Goal: Transaction & Acquisition: Purchase product/service

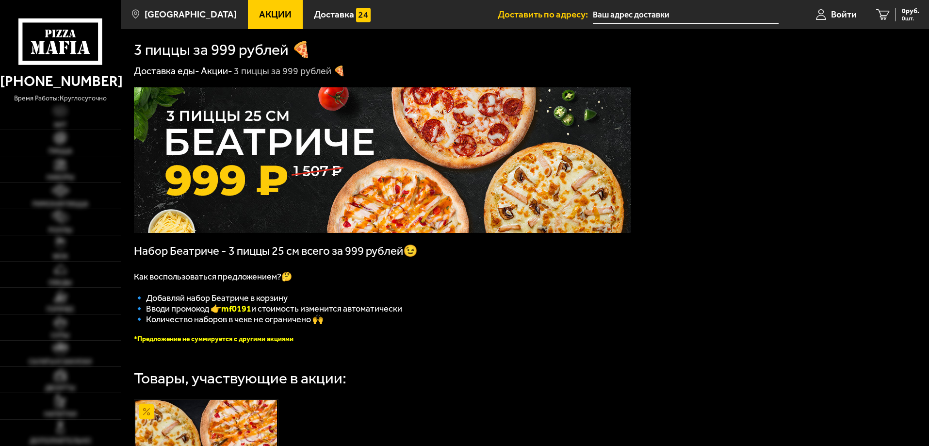
type input "[STREET_ADDRESS][DEMOGRAPHIC_DATA]"
click at [178, 16] on span "[GEOGRAPHIC_DATA]" at bounding box center [191, 14] width 92 height 9
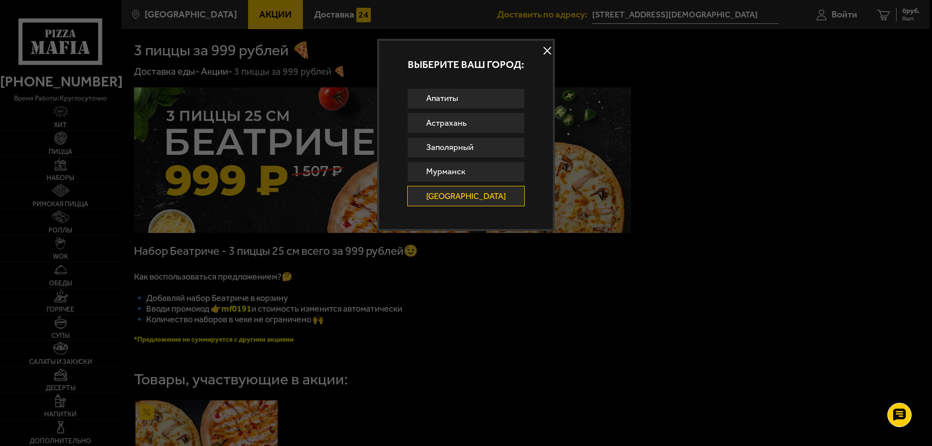
click at [546, 44] on button at bounding box center [547, 51] width 15 height 15
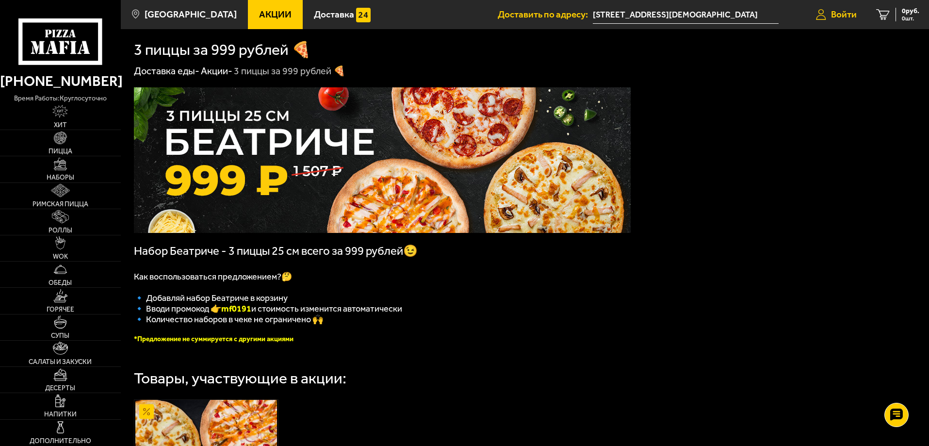
click at [851, 11] on span "Войти" at bounding box center [844, 14] width 26 height 9
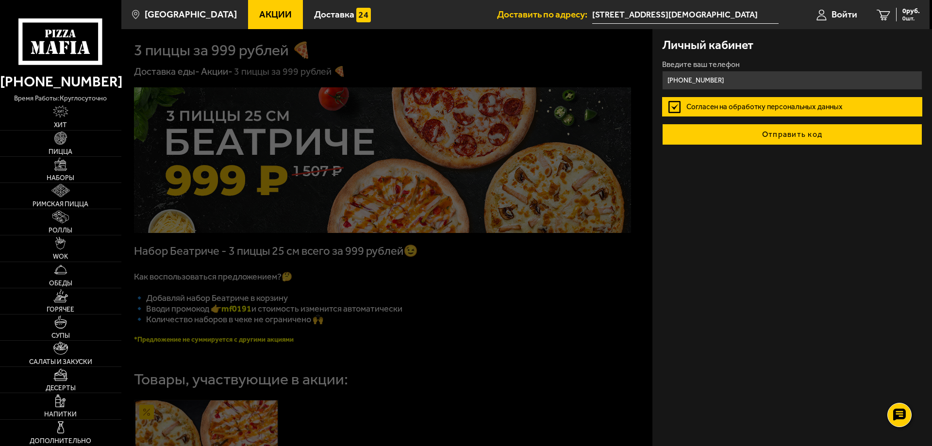
type input "[PHONE_NUMBER]"
click at [753, 131] on button "Отправить код" at bounding box center [792, 134] width 260 height 21
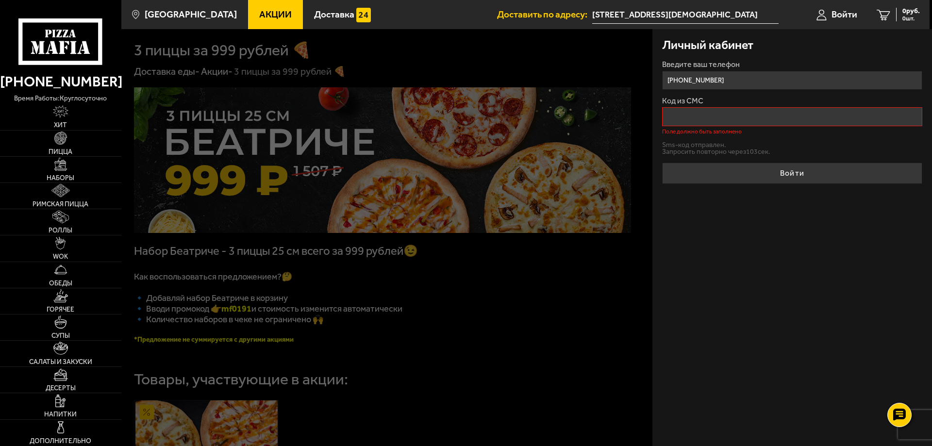
click at [692, 111] on input "Код из СМС" at bounding box center [792, 116] width 260 height 19
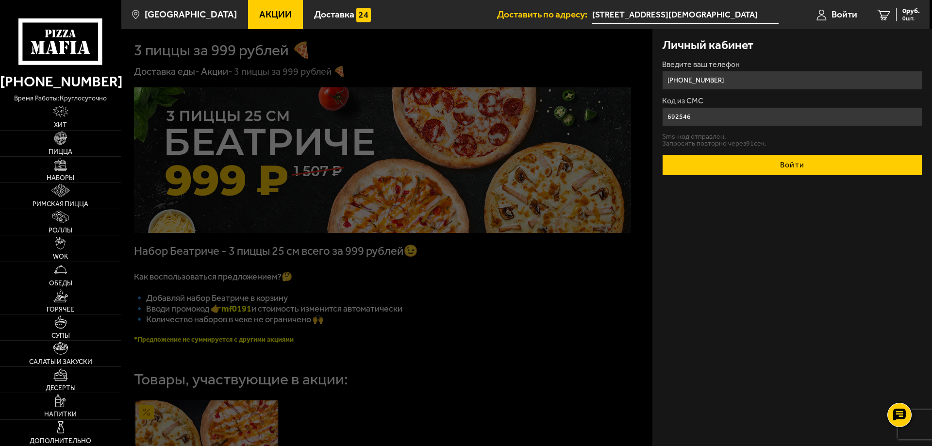
type input "692546"
click at [711, 164] on button "Войти" at bounding box center [792, 164] width 260 height 21
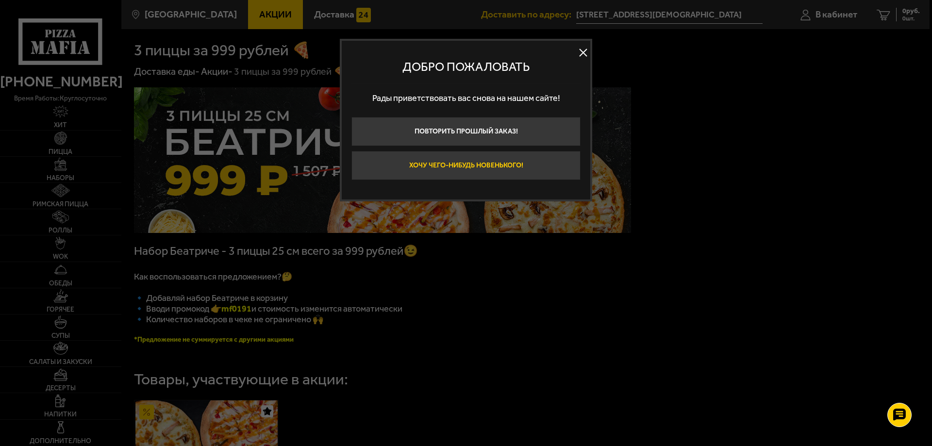
click at [482, 166] on button "Хочу чего-нибудь новенького!" at bounding box center [465, 165] width 229 height 29
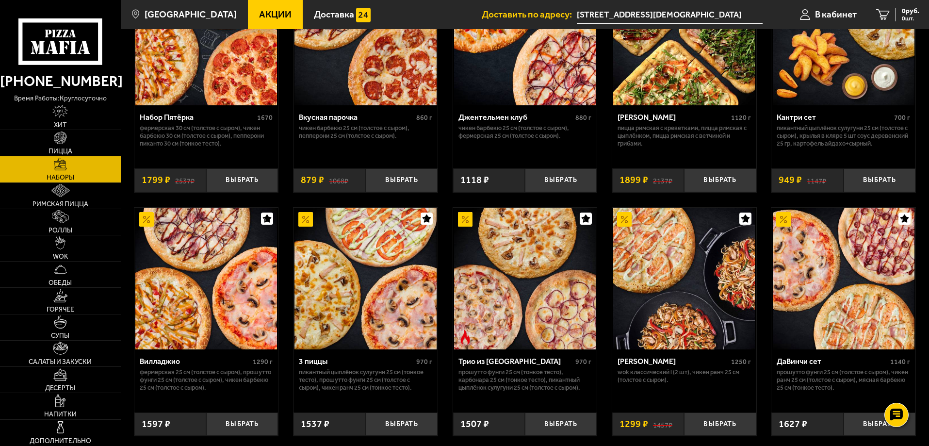
scroll to position [146, 0]
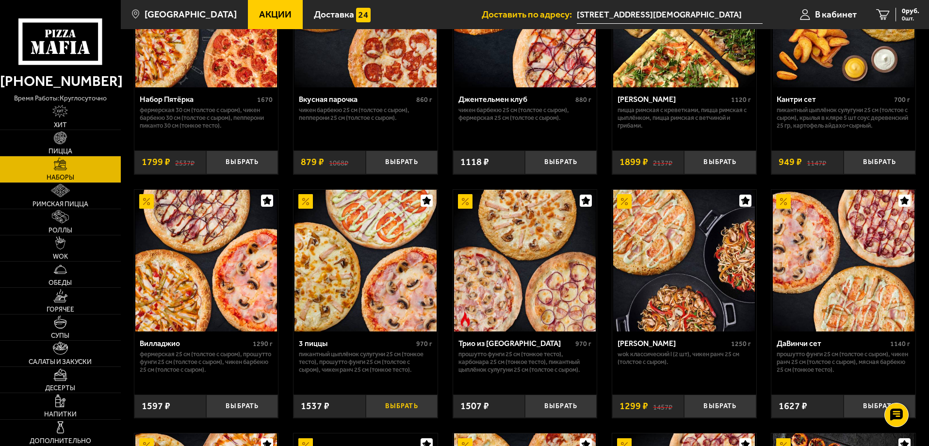
click at [393, 414] on button "Выбрать" at bounding box center [402, 407] width 72 height 24
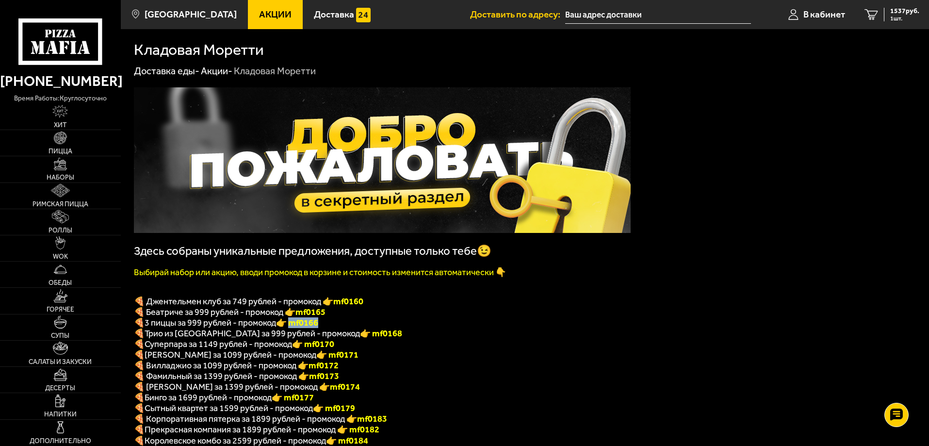
drag, startPoint x: 325, startPoint y: 327, endPoint x: 295, endPoint y: 332, distance: 30.6
click at [295, 328] on p "🍕 3 пиццы за 999 рублей - промокод 👉 mf0166" at bounding box center [382, 322] width 497 height 11
copy font "f0166"
click at [315, 10] on span "Доставка" at bounding box center [334, 14] width 40 height 9
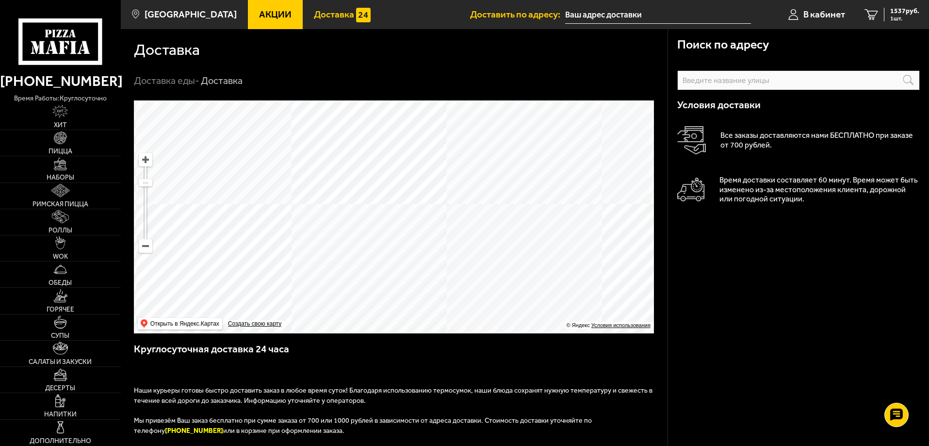
drag, startPoint x: 490, startPoint y: 196, endPoint x: 367, endPoint y: 188, distance: 123.1
click at [370, 188] on ymaps at bounding box center [394, 216] width 520 height 233
drag, startPoint x: 446, startPoint y: 196, endPoint x: 339, endPoint y: 251, distance: 120.7
click at [339, 251] on ymaps at bounding box center [394, 216] width 520 height 233
drag, startPoint x: 438, startPoint y: 212, endPoint x: 369, endPoint y: 230, distance: 71.8
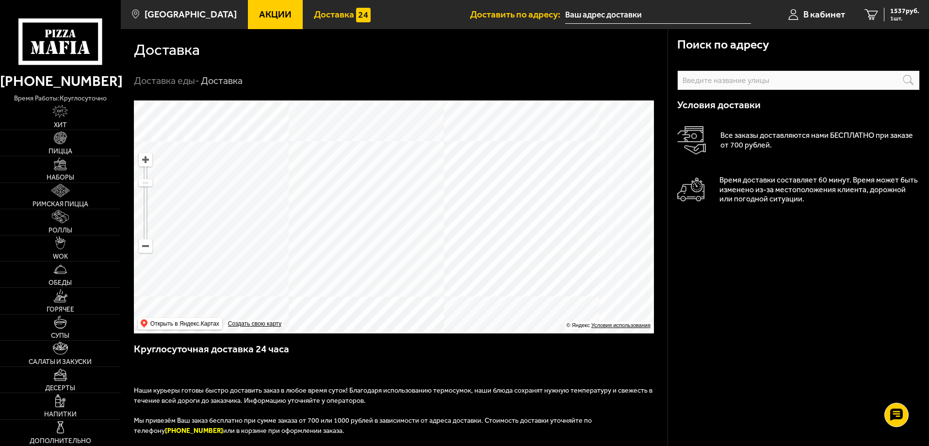
click at [369, 230] on ymaps at bounding box center [394, 216] width 520 height 233
drag, startPoint x: 438, startPoint y: 239, endPoint x: 339, endPoint y: 174, distance: 119.1
click at [340, 175] on ymaps at bounding box center [394, 216] width 520 height 233
drag, startPoint x: 342, startPoint y: 165, endPoint x: 341, endPoint y: 185, distance: 20.4
click at [341, 185] on ymaps at bounding box center [394, 216] width 520 height 233
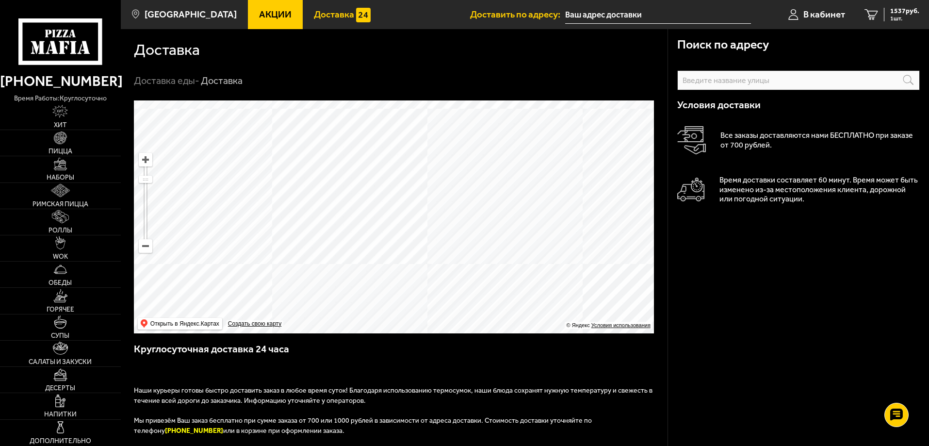
click at [289, 142] on ymaps at bounding box center [394, 216] width 520 height 233
click at [378, 214] on ymaps at bounding box center [394, 216] width 520 height 233
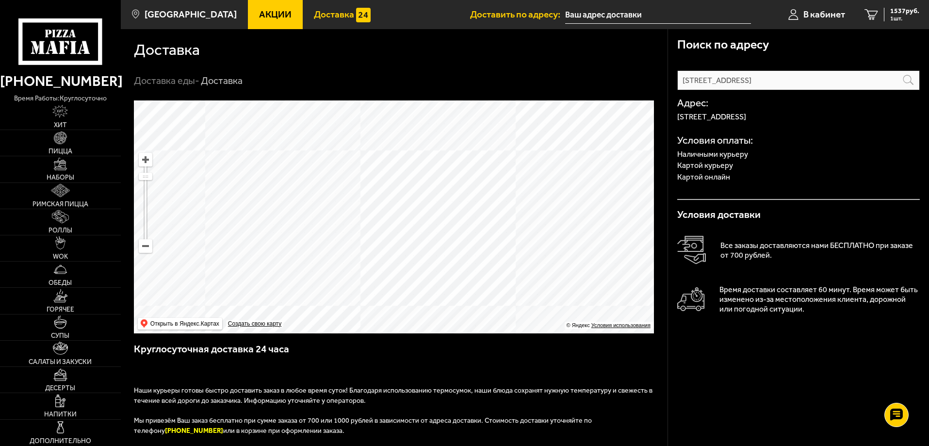
click at [385, 208] on ymaps at bounding box center [394, 216] width 520 height 233
click at [381, 213] on ymaps at bounding box center [394, 216] width 520 height 233
click at [421, 237] on ymaps at bounding box center [394, 216] width 520 height 233
drag, startPoint x: 422, startPoint y: 251, endPoint x: 417, endPoint y: 205, distance: 45.9
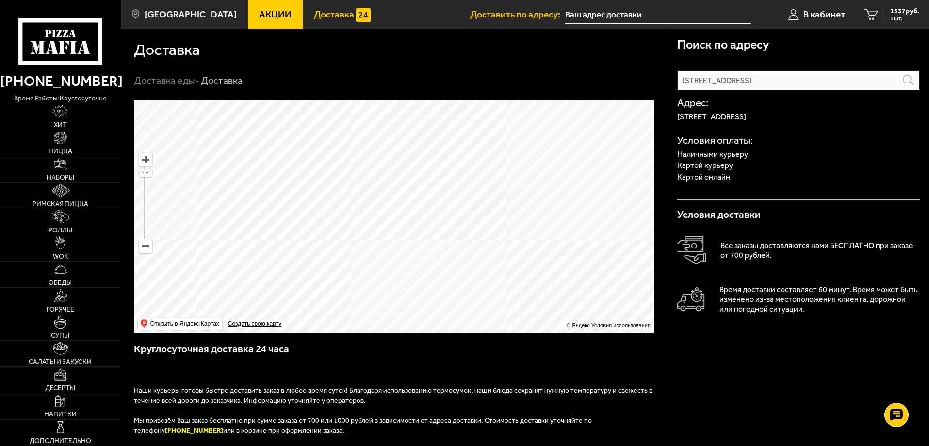
click at [417, 205] on ymaps at bounding box center [394, 216] width 520 height 233
click at [786, 94] on div "Адрес: [STREET_ADDRESS] Условия оплаты: Наличными курьеру Картой курьеру Картой…" at bounding box center [799, 145] width 243 height 110
click at [0, 0] on input "[STREET_ADDRESS]" at bounding box center [0, 0] width 0 height 0
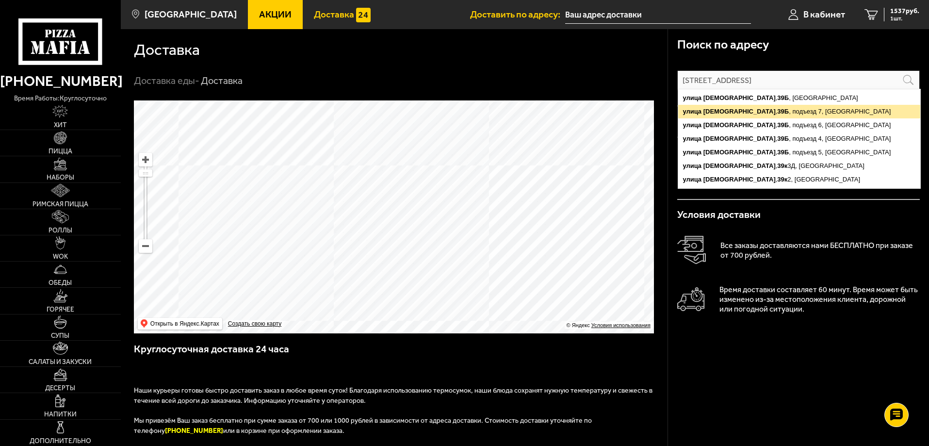
click at [821, 113] on ymaps "[STREET_ADDRESS]" at bounding box center [799, 112] width 242 height 14
type input "[STREET_ADDRESS]"
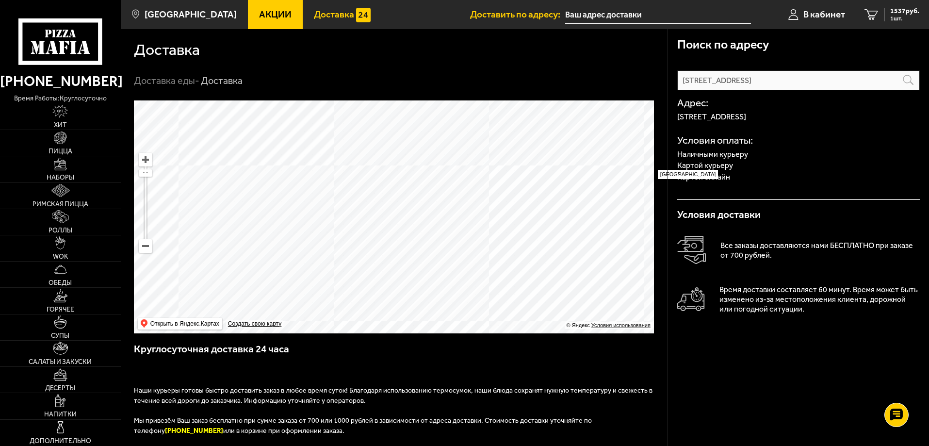
click at [708, 168] on p "Картой курьеру" at bounding box center [799, 166] width 243 height 8
click at [718, 166] on p "Картой курьеру" at bounding box center [799, 166] width 243 height 8
click at [738, 166] on p "Картой курьеру" at bounding box center [799, 166] width 243 height 8
click at [747, 172] on div "Адрес: [STREET_ADDRESS], подъезд 7 Условия оплаты: Наличными курьеру Картой кур…" at bounding box center [799, 145] width 243 height 110
drag, startPoint x: 426, startPoint y: 155, endPoint x: 392, endPoint y: 191, distance: 49.8
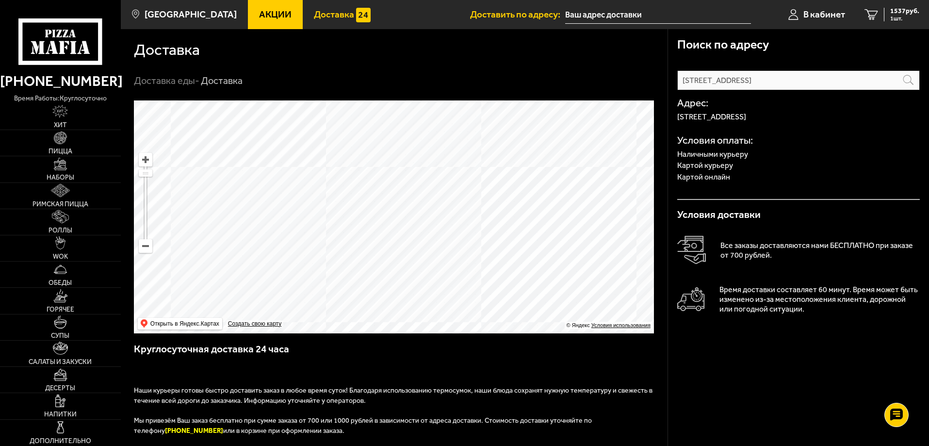
click at [395, 187] on ymaps at bounding box center [394, 216] width 520 height 233
click at [314, 14] on span "Доставка" at bounding box center [334, 14] width 40 height 9
click at [372, 17] on ul "Акции Доставка" at bounding box center [359, 14] width 222 height 29
click at [601, 14] on input "text" at bounding box center [658, 15] width 186 height 18
type input "[STREET_ADDRESS][DEMOGRAPHIC_DATA]"
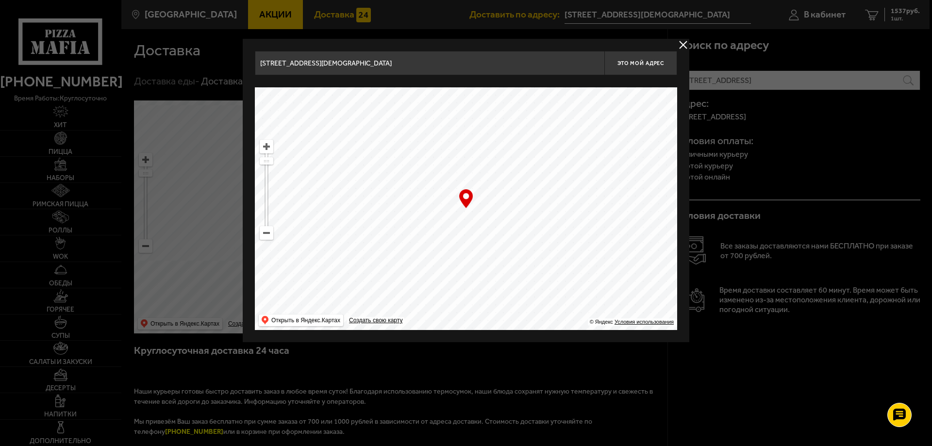
click at [471, 213] on ymaps at bounding box center [466, 208] width 422 height 243
click at [635, 64] on span "Это мой адрес" at bounding box center [640, 63] width 47 height 6
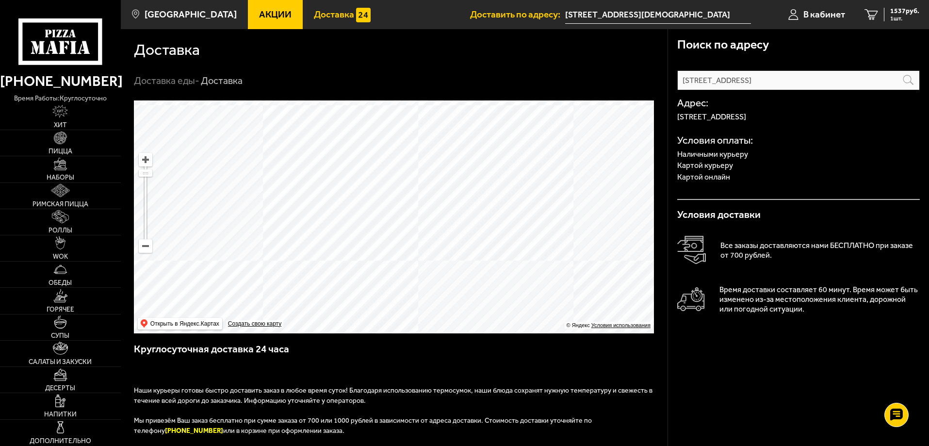
click at [684, 143] on h4 "Условия оплаты:" at bounding box center [799, 140] width 243 height 10
click at [711, 162] on p "Картой курьеру" at bounding box center [799, 166] width 243 height 8
click at [899, 8] on span "1537 руб." at bounding box center [905, 11] width 29 height 7
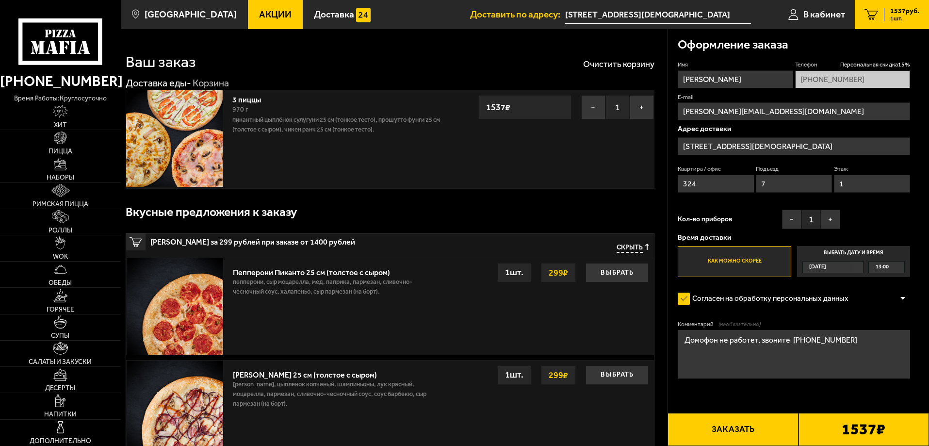
click at [818, 430] on div "1537 ₽" at bounding box center [864, 429] width 131 height 33
click at [751, 423] on button "Заказать" at bounding box center [733, 429] width 131 height 33
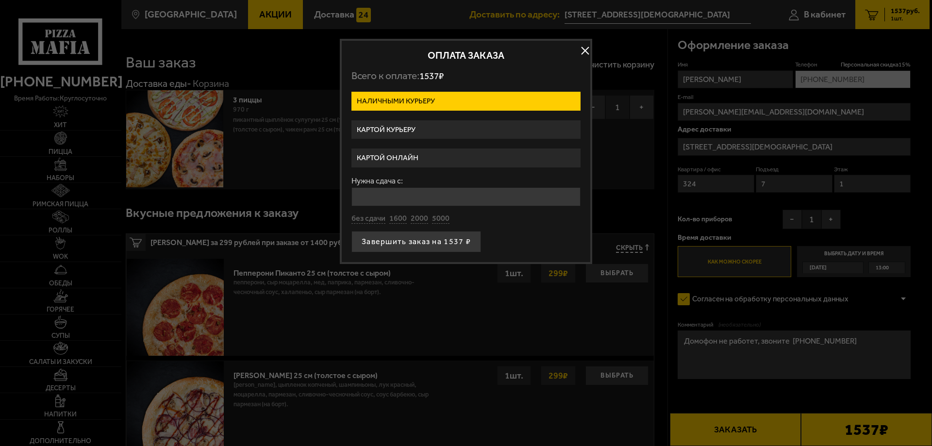
click at [435, 129] on label "Картой курьеру" at bounding box center [465, 129] width 229 height 19
click at [0, 0] on input "Картой курьеру" at bounding box center [0, 0] width 0 height 0
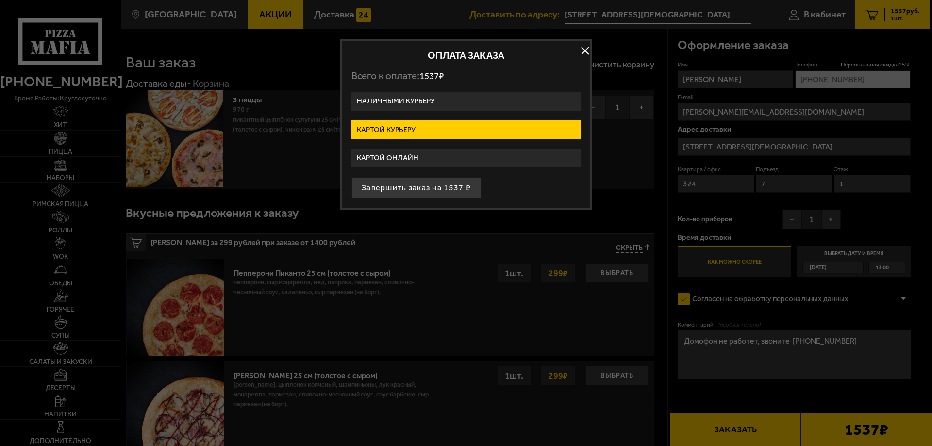
click at [432, 99] on label "Наличными курьеру" at bounding box center [465, 101] width 229 height 19
click at [0, 0] on input "Наличными курьеру" at bounding box center [0, 0] width 0 height 0
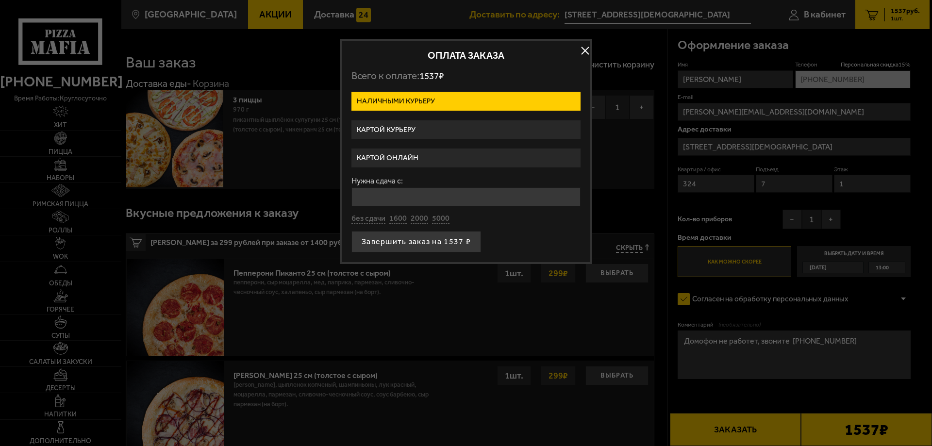
click at [414, 128] on label "Картой курьеру" at bounding box center [465, 129] width 229 height 19
click at [0, 0] on input "Картой курьеру" at bounding box center [0, 0] width 0 height 0
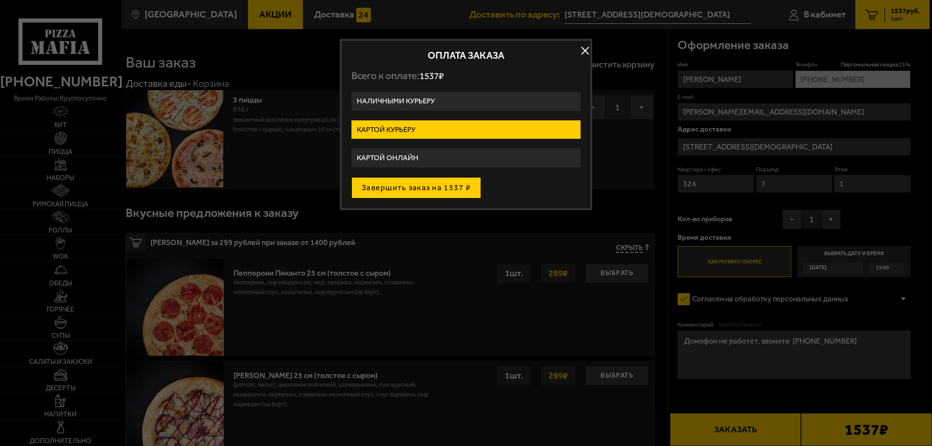
click at [411, 191] on button "Завершить заказ на 1537 ₽" at bounding box center [416, 187] width 130 height 21
